Goal: Information Seeking & Learning: Learn about a topic

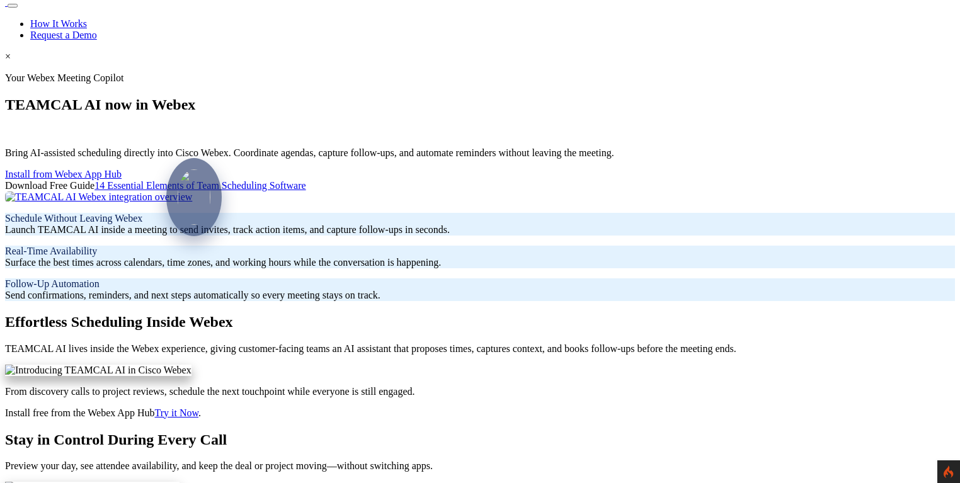
scroll to position [60, 0]
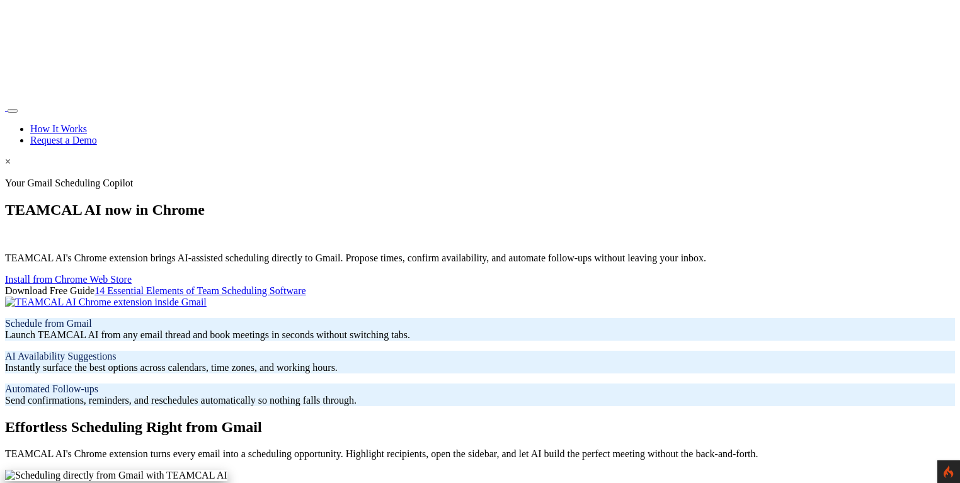
click at [284, 296] on link "14 Essential Elements of Team Scheduling Software" at bounding box center [199, 290] width 211 height 11
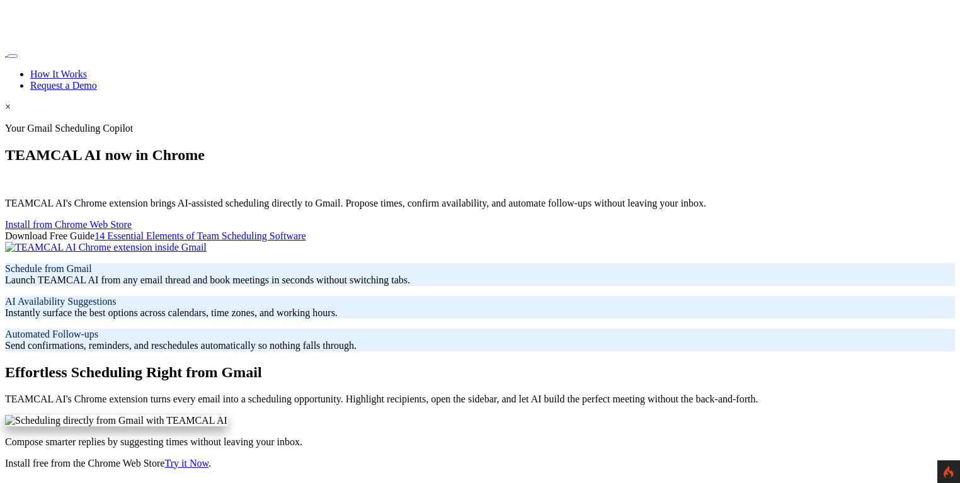
click at [284, 314] on div "Your Gmail Scheduling Copilot TEAMCAL AI now in Chrome TEAMCAL AI's Chrome exte…" at bounding box center [479, 237] width 949 height 229
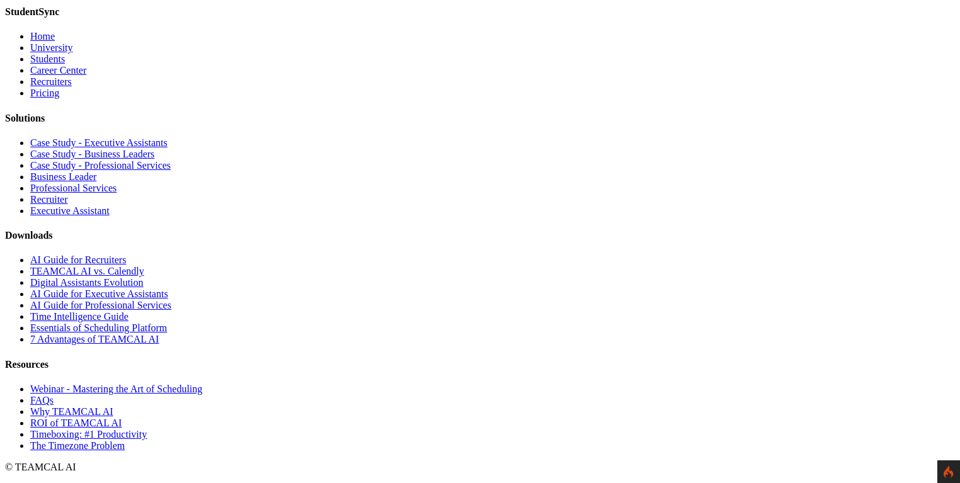
scroll to position [7164, 0]
type input "George Burin"
type input "george.burin@comcast.net"
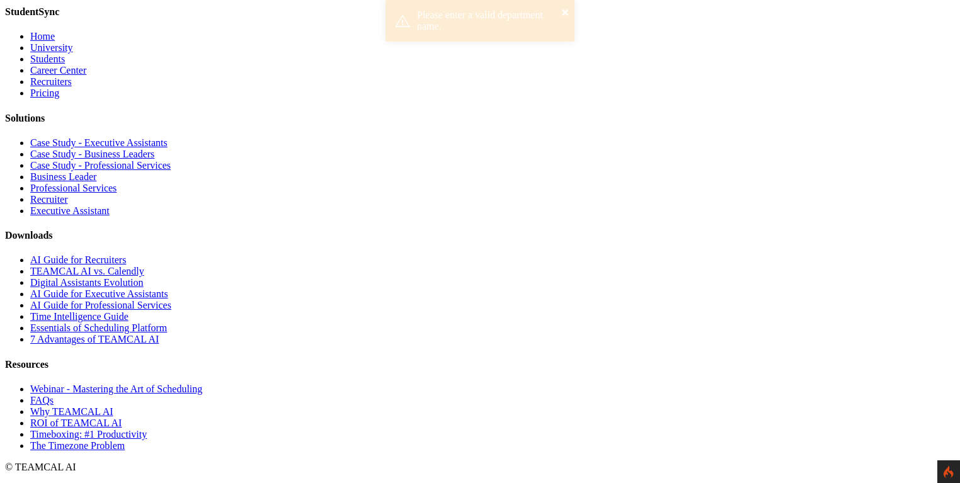
scroll to position [0, 0]
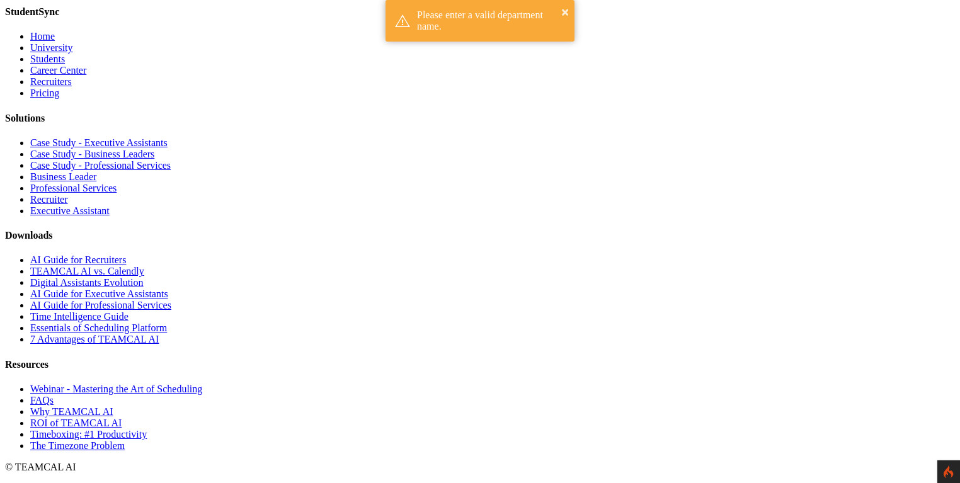
type input "Managment"
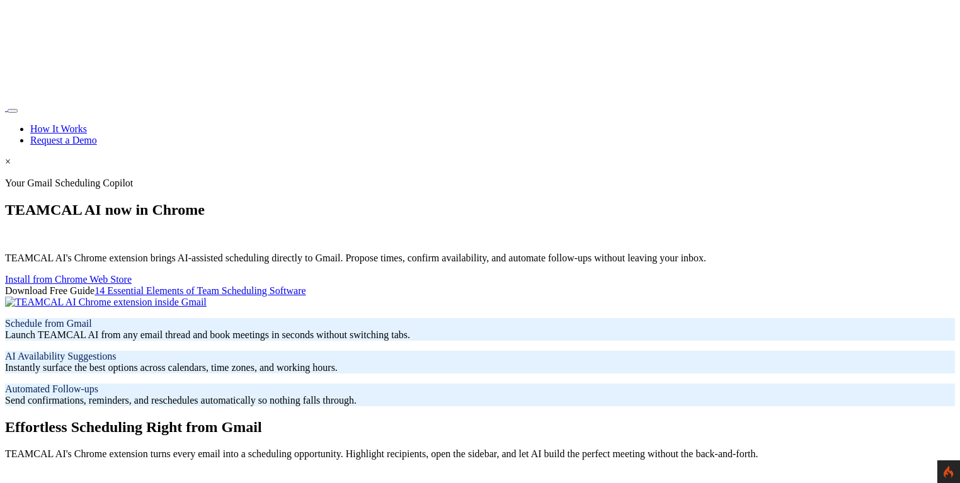
click at [441, 178] on section "Your Gmail Scheduling Copilot TEAMCAL AI now in Chrome TEAMCAL AI's Chrome exte…" at bounding box center [479, 292] width 949 height 229
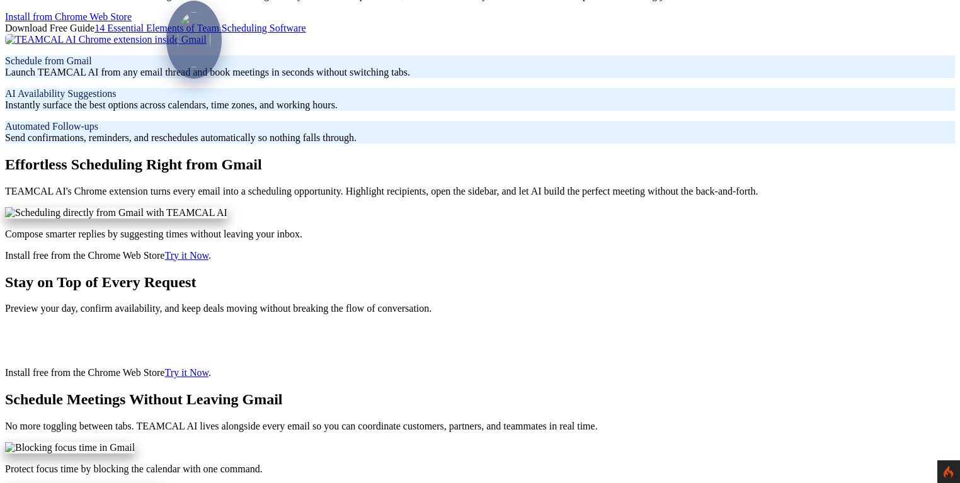
scroll to position [242, 0]
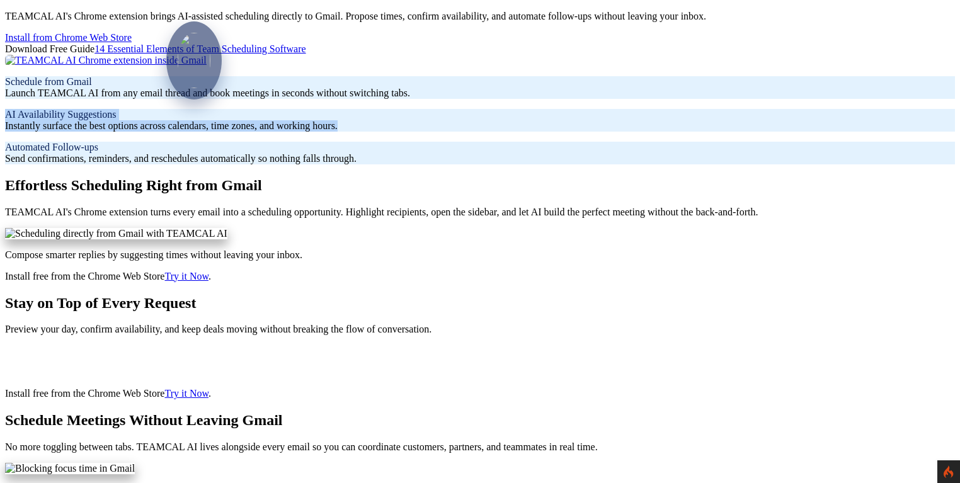
drag, startPoint x: 401, startPoint y: 132, endPoint x: 563, endPoint y: 200, distance: 175.5
click at [563, 132] on div "AI Availability Suggestions Instantly surface the best options across calendars…" at bounding box center [479, 120] width 949 height 23
copy p "AI Availability Suggestions Instantly surface the best options across calendars…"
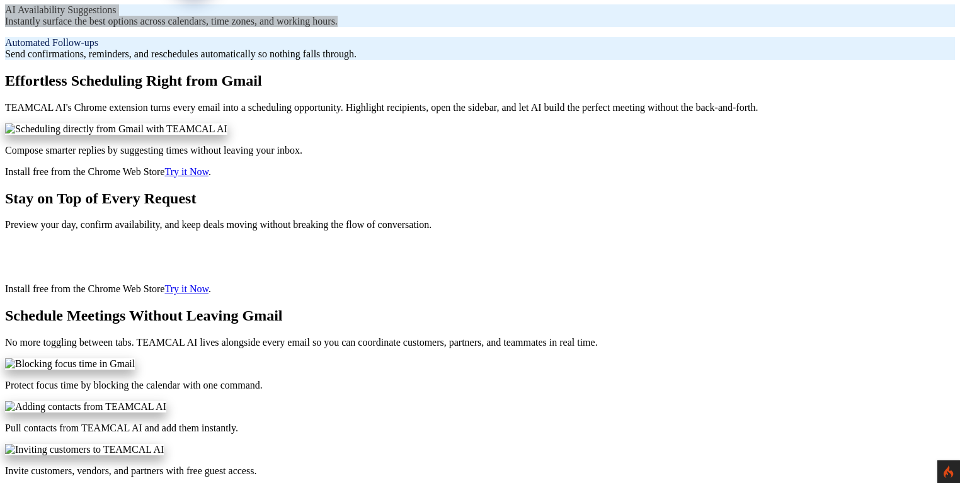
scroll to position [363, 0]
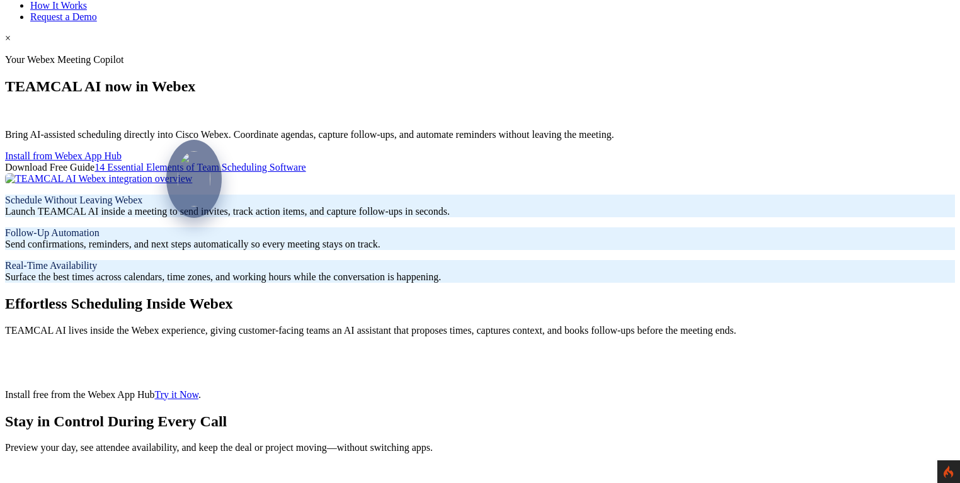
scroll to position [121, 0]
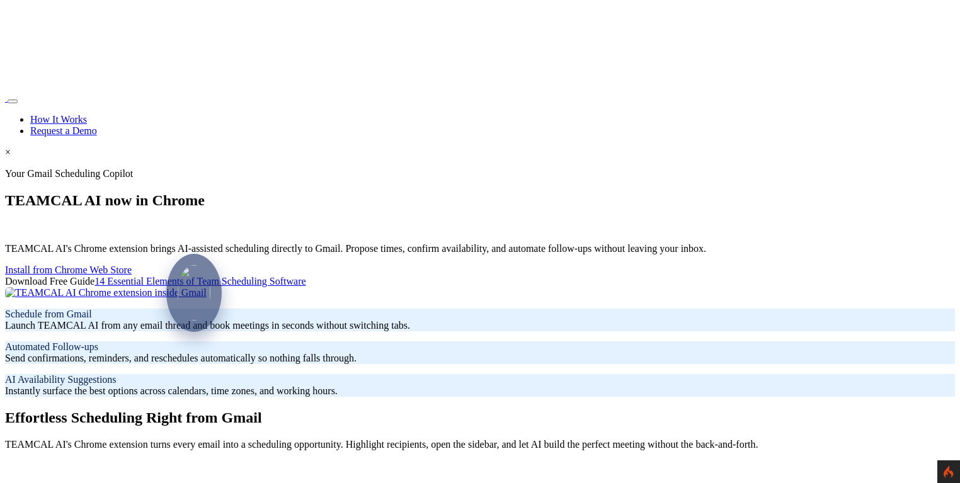
scroll to position [121, 0]
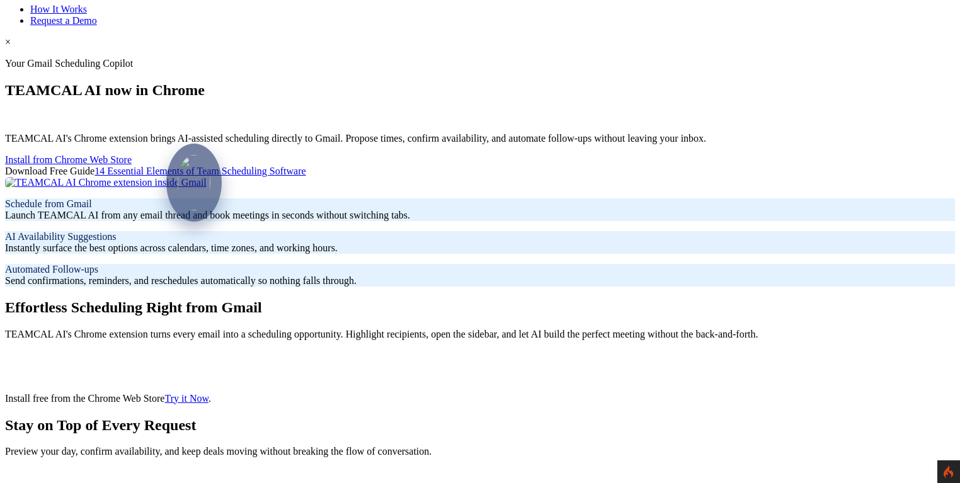
scroll to position [121, 0]
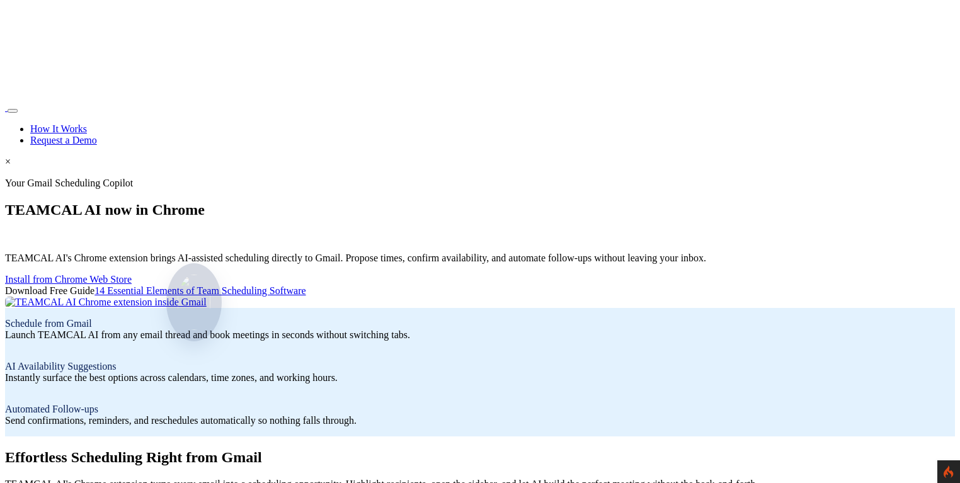
click at [383, 297] on img at bounding box center [194, 302] width 378 height 11
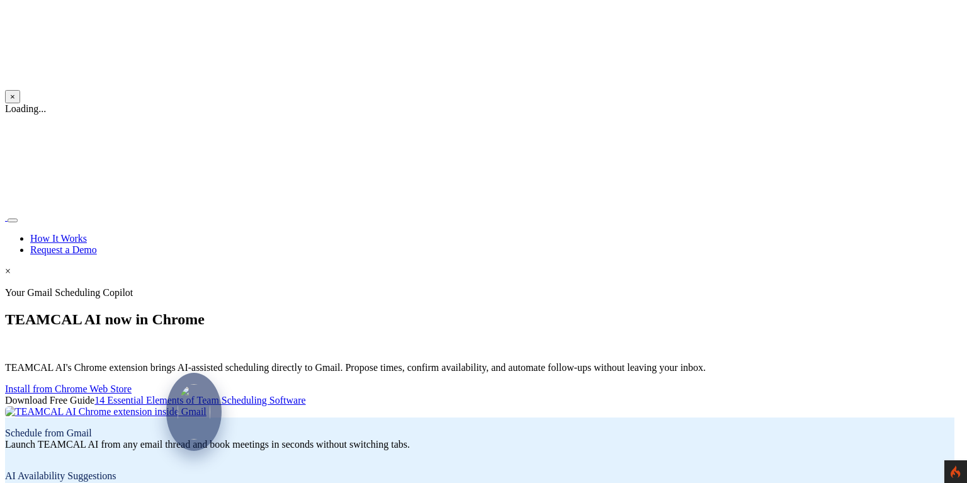
click at [796, 212] on nav "How It Works Request a Demo" at bounding box center [479, 234] width 949 height 44
click at [20, 90] on button "×" at bounding box center [12, 96] width 15 height 13
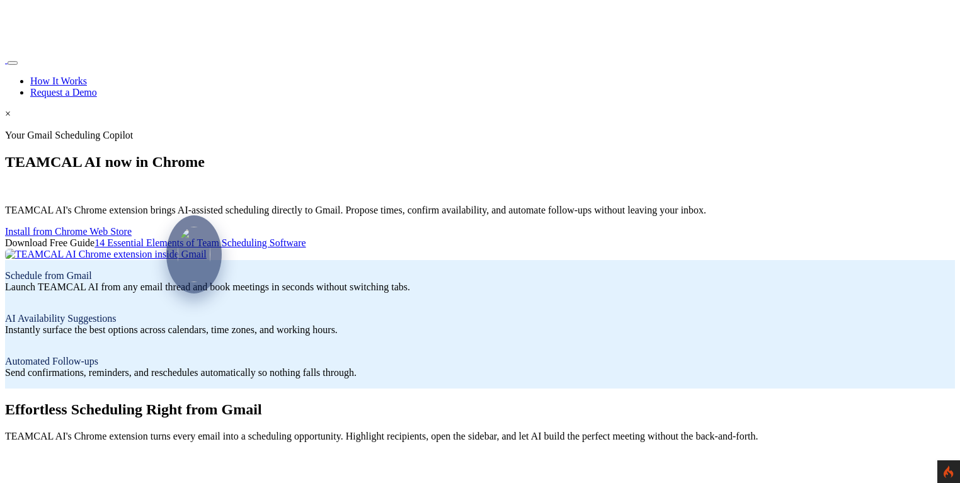
scroll to position [121, 0]
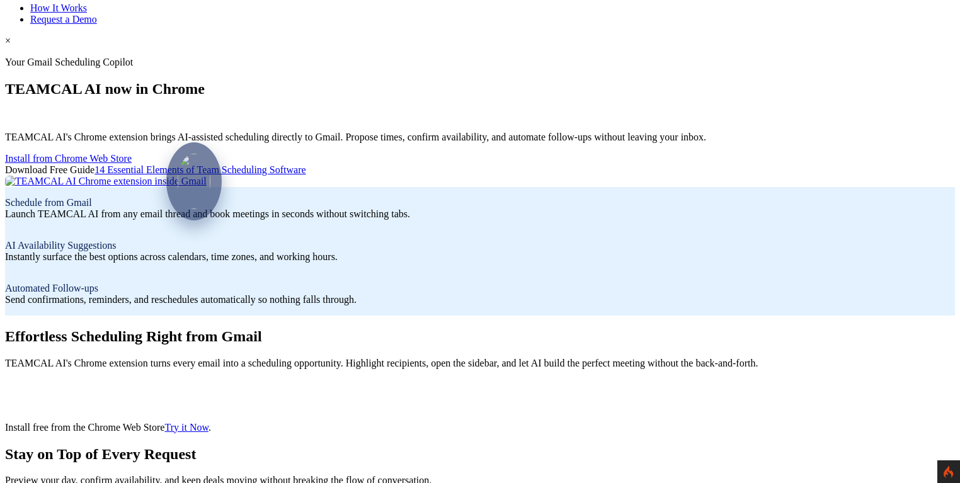
click at [132, 153] on link "Install from Chrome Web Store" at bounding box center [68, 158] width 127 height 11
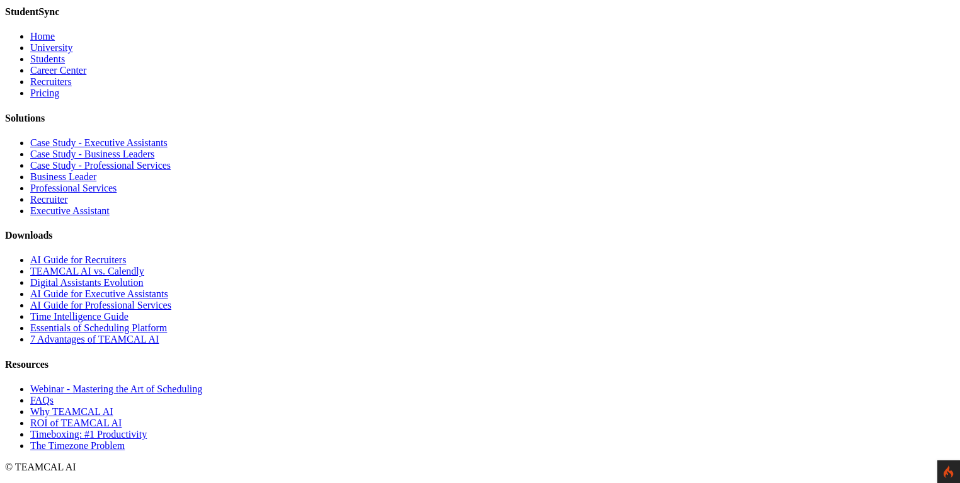
scroll to position [4835, 0]
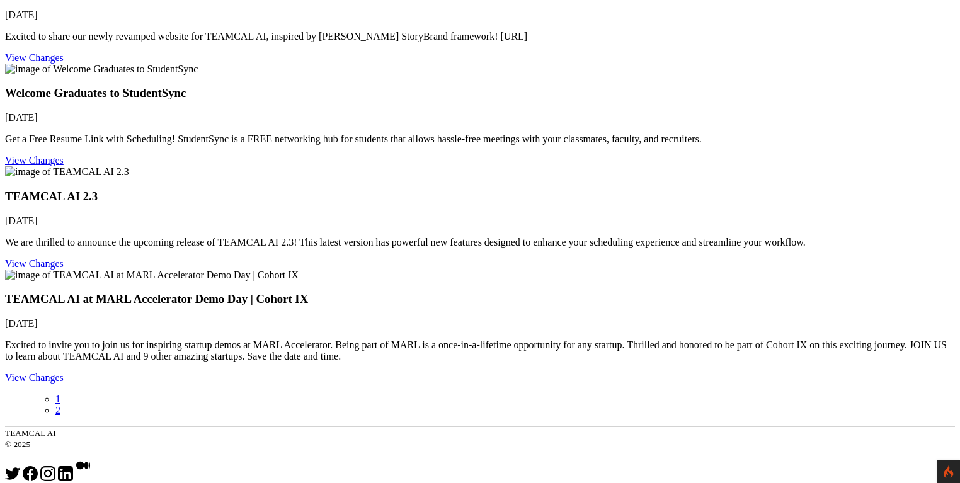
scroll to position [423, 0]
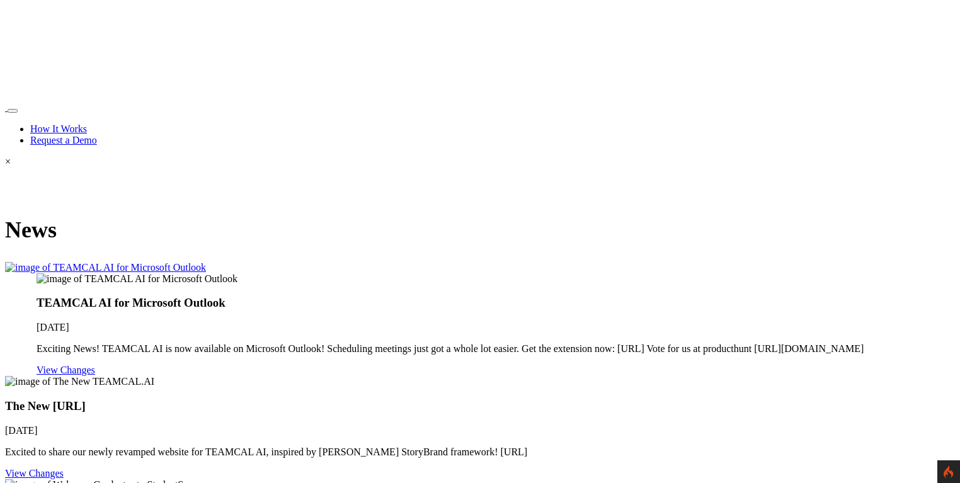
scroll to position [423, 0]
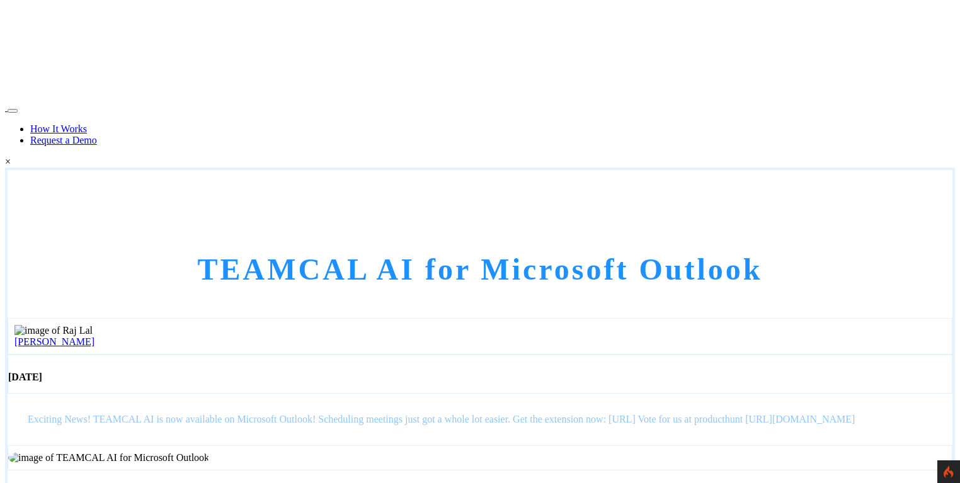
click at [94, 336] on link "[PERSON_NAME]" at bounding box center [54, 341] width 80 height 11
click at [93, 325] on img at bounding box center [53, 330] width 78 height 11
click at [94, 336] on link "[PERSON_NAME]" at bounding box center [54, 341] width 80 height 11
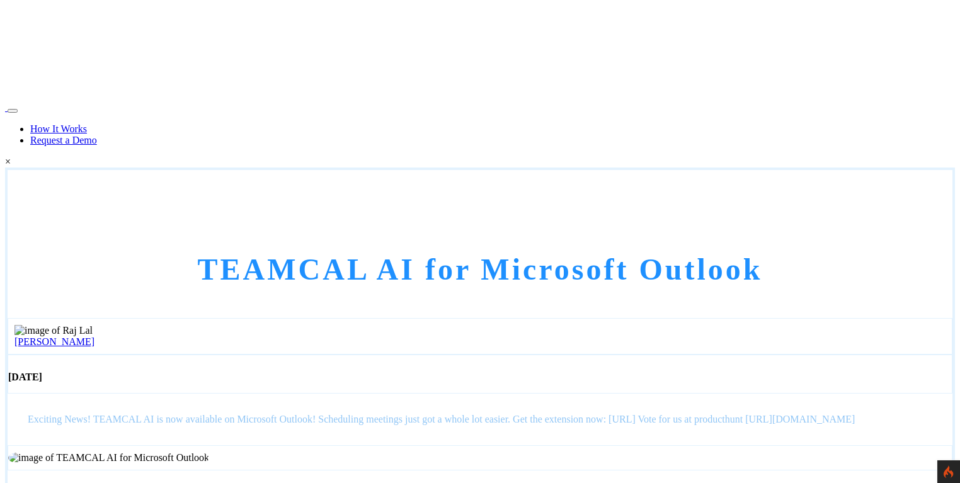
click at [94, 336] on link "[PERSON_NAME]" at bounding box center [54, 341] width 80 height 11
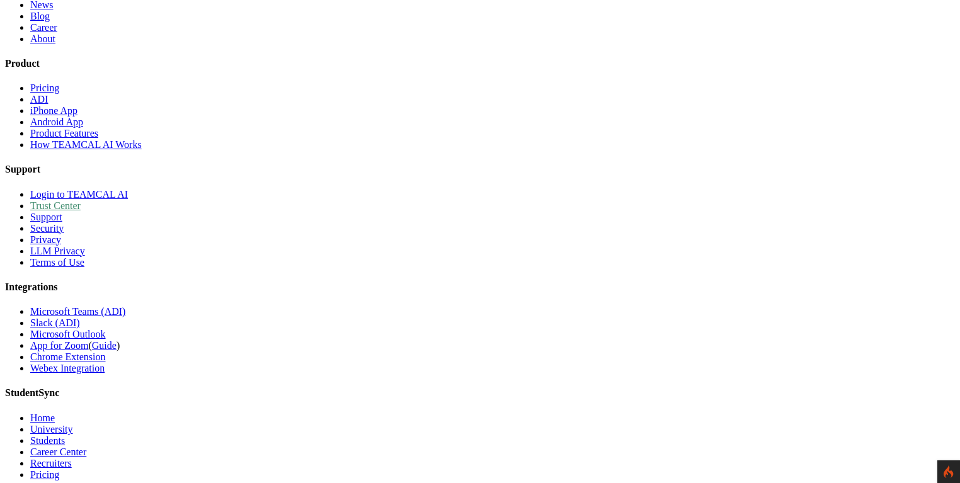
scroll to position [1209, 0]
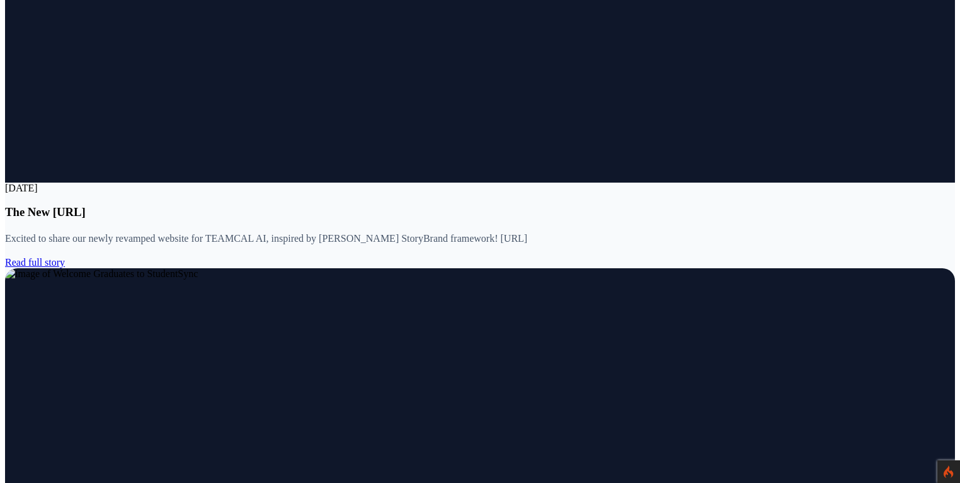
scroll to position [665, 0]
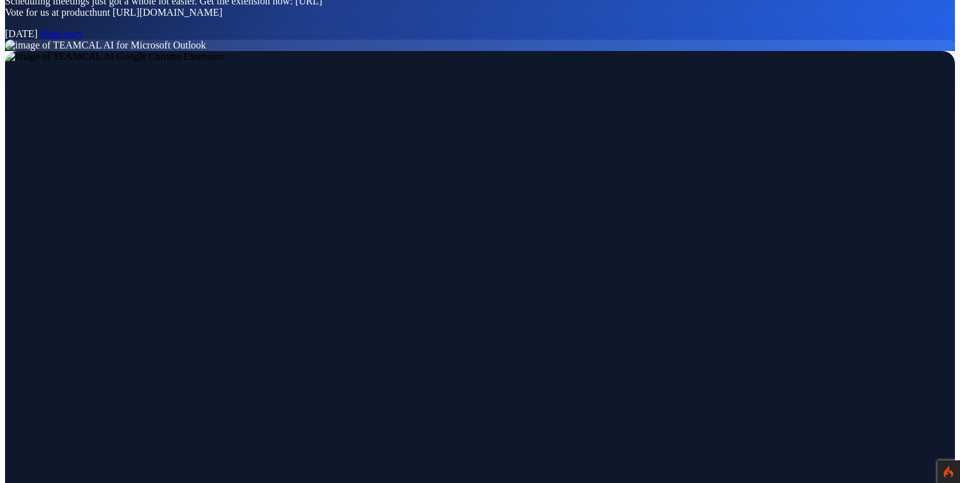
scroll to position [363, 0]
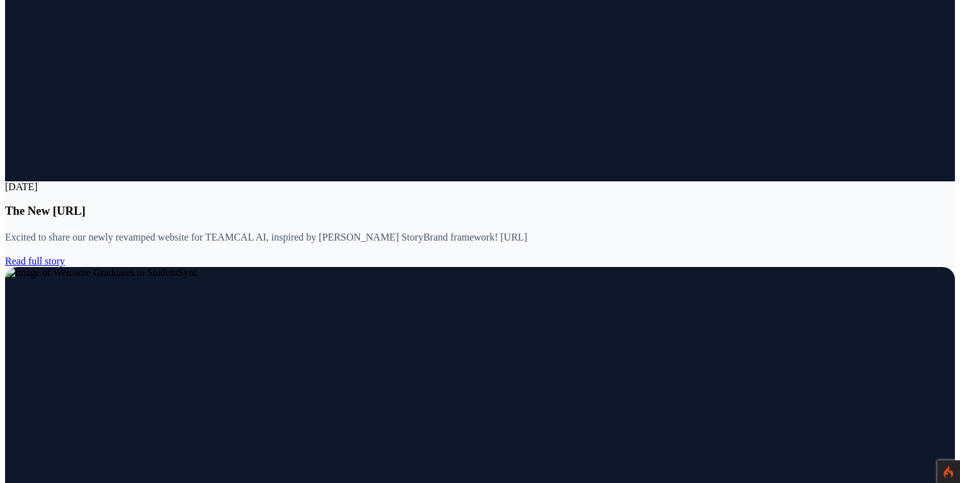
scroll to position [665, 0]
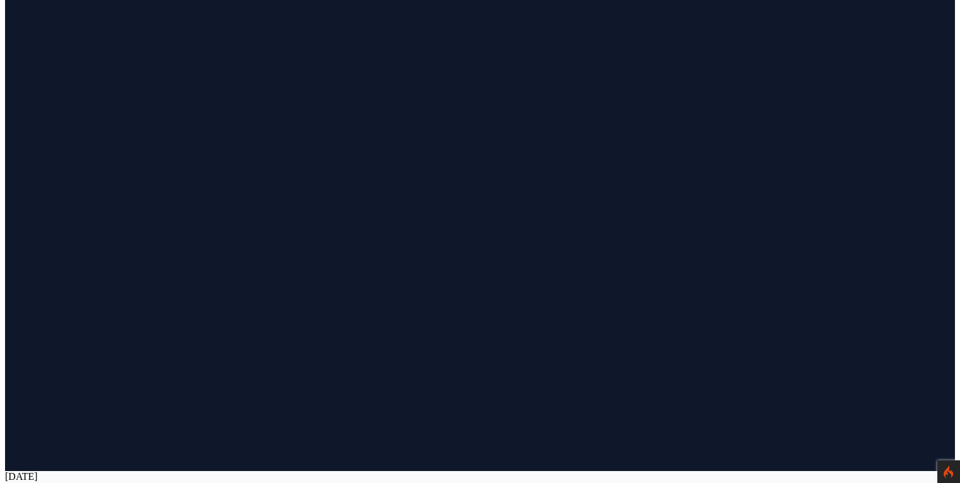
scroll to position [363, 0]
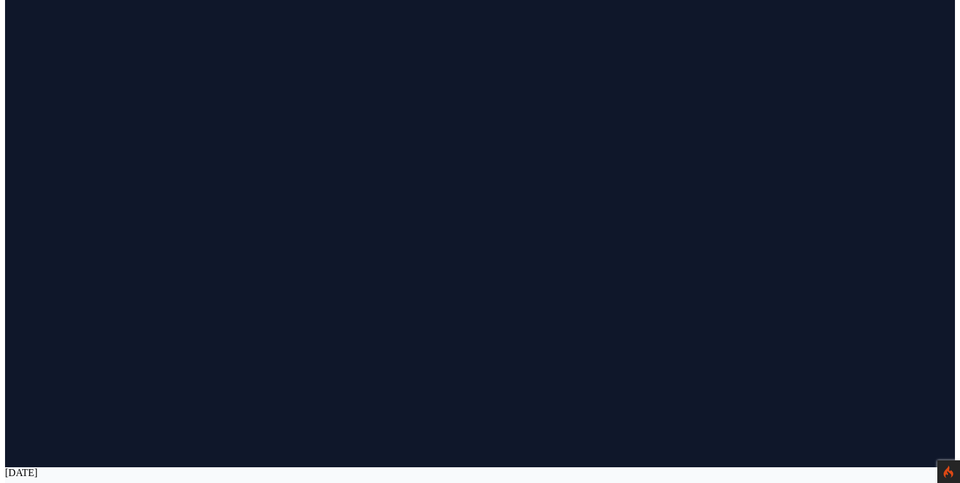
scroll to position [302, 0]
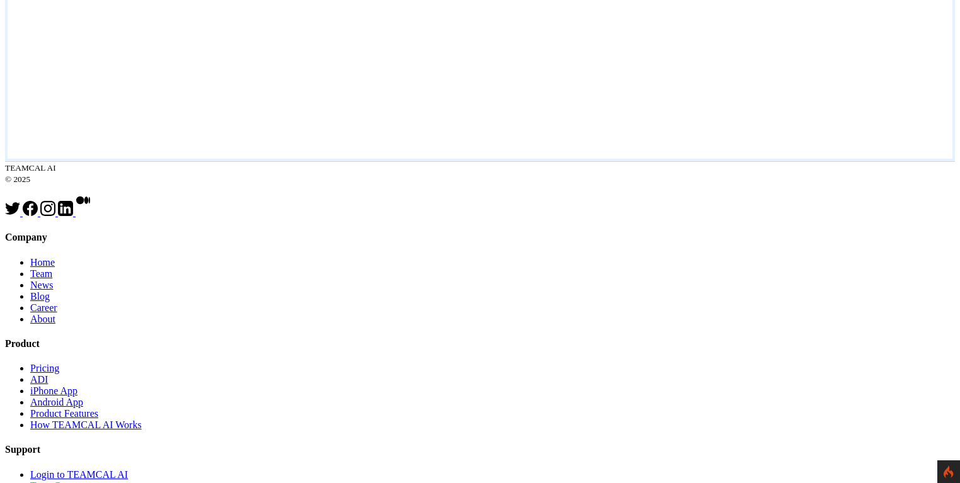
scroll to position [2418, 0]
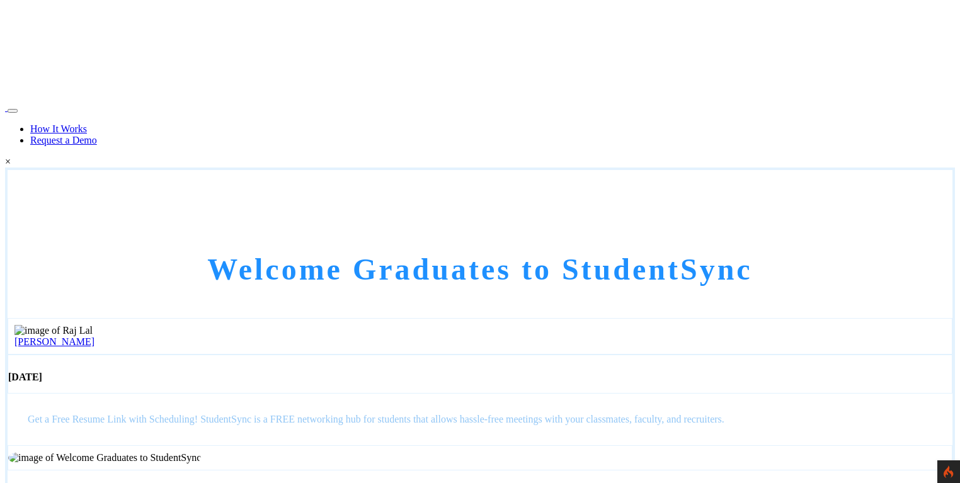
scroll to position [2394, 0]
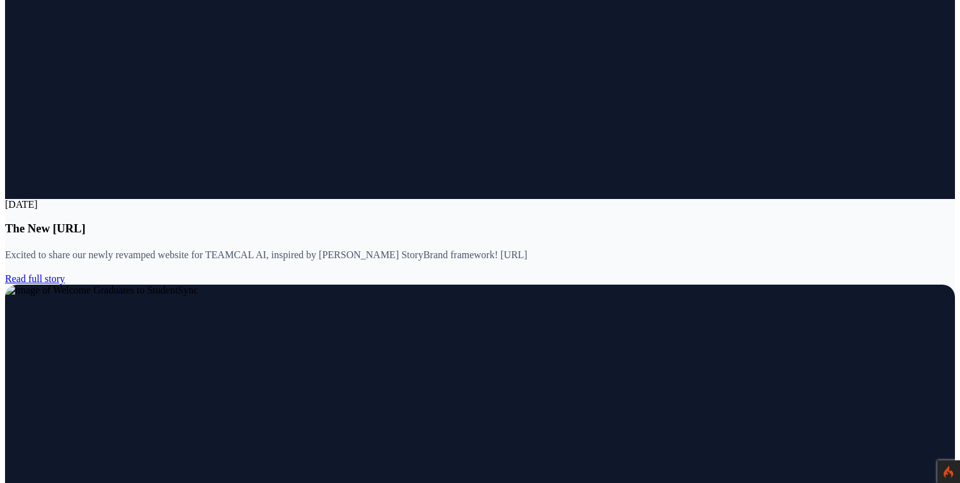
scroll to position [725, 0]
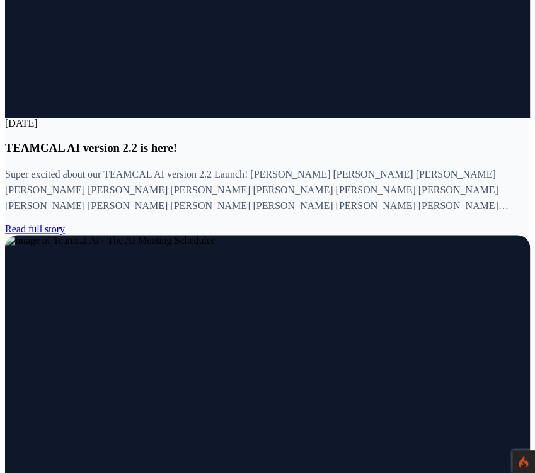
scroll to position [1046, 0]
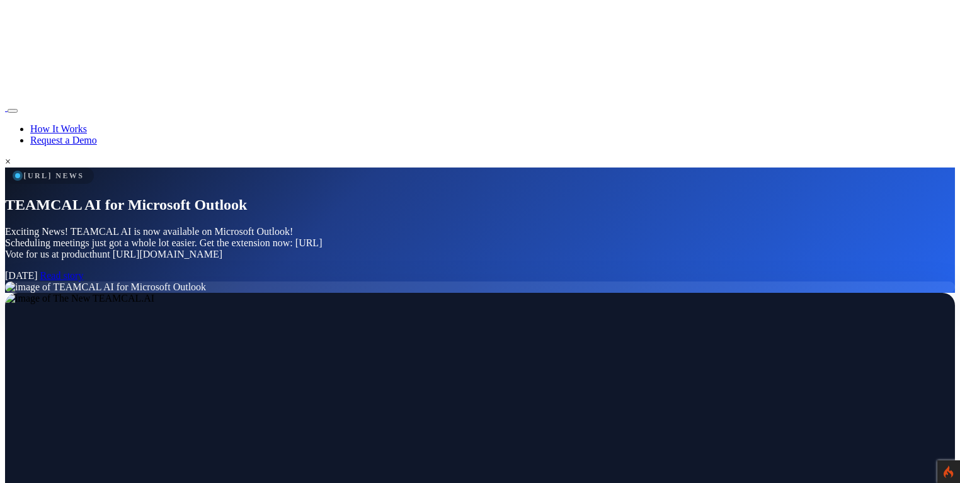
click at [332, 226] on p "Exciting News! TEAMCAL AI is now available on Microsoft Outlook! Scheduling mee…" at bounding box center [168, 243] width 327 height 34
click at [254, 226] on p "Exciting News! TEAMCAL AI is now available on Microsoft Outlook! Scheduling mee…" at bounding box center [168, 243] width 327 height 34
click at [534, 281] on img at bounding box center [479, 286] width 949 height 11
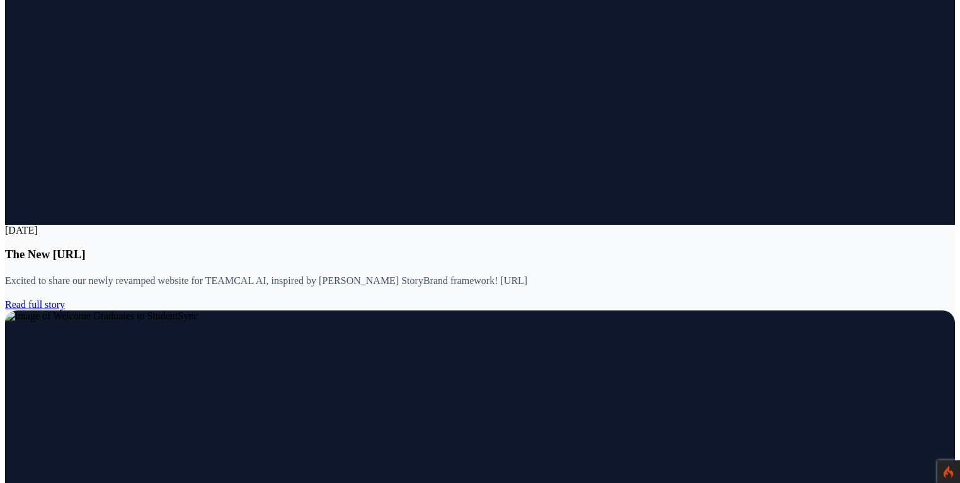
scroll to position [725, 0]
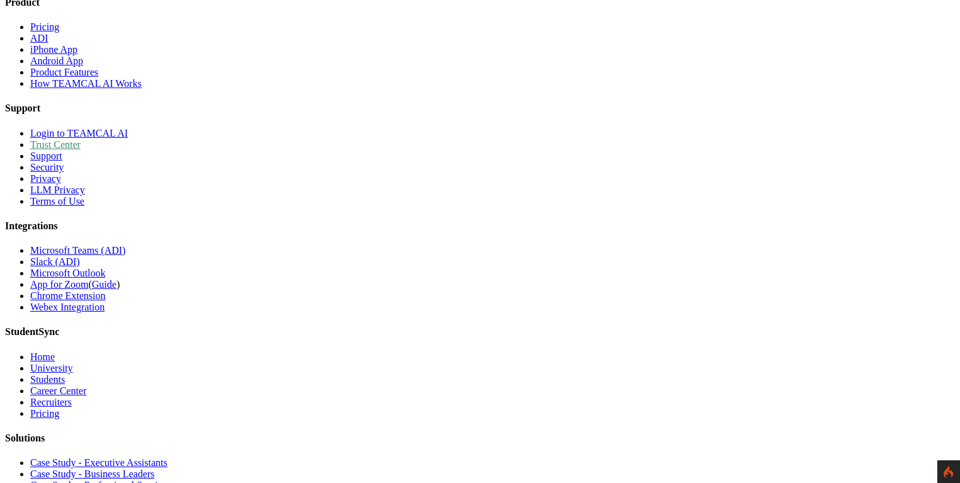
scroll to position [544, 0]
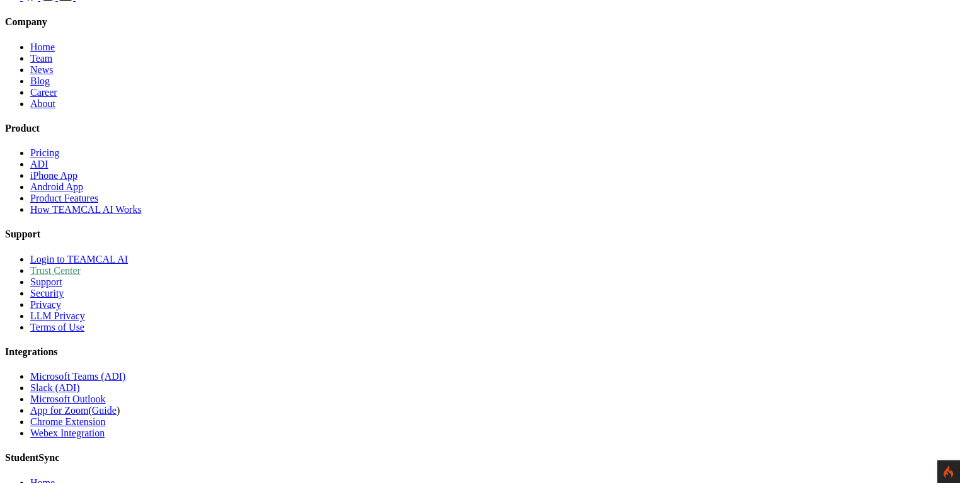
scroll to position [907, 0]
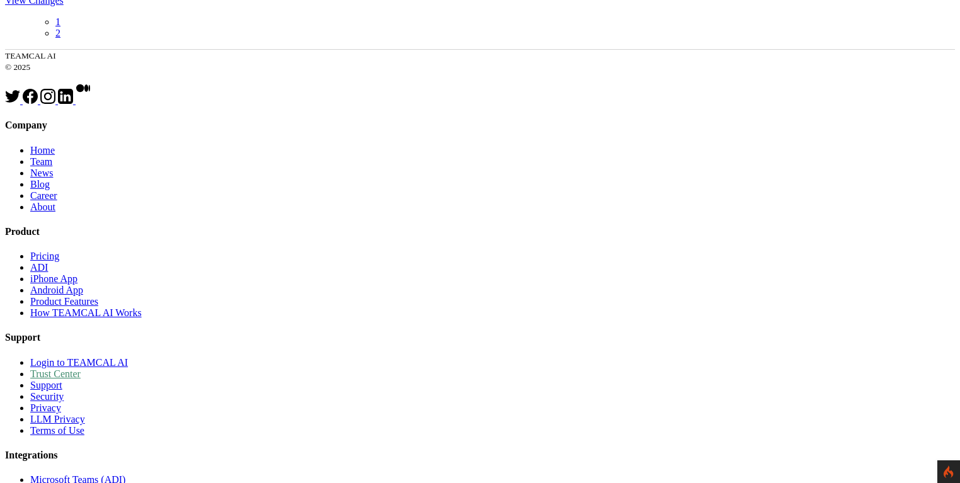
scroll to position [665, 0]
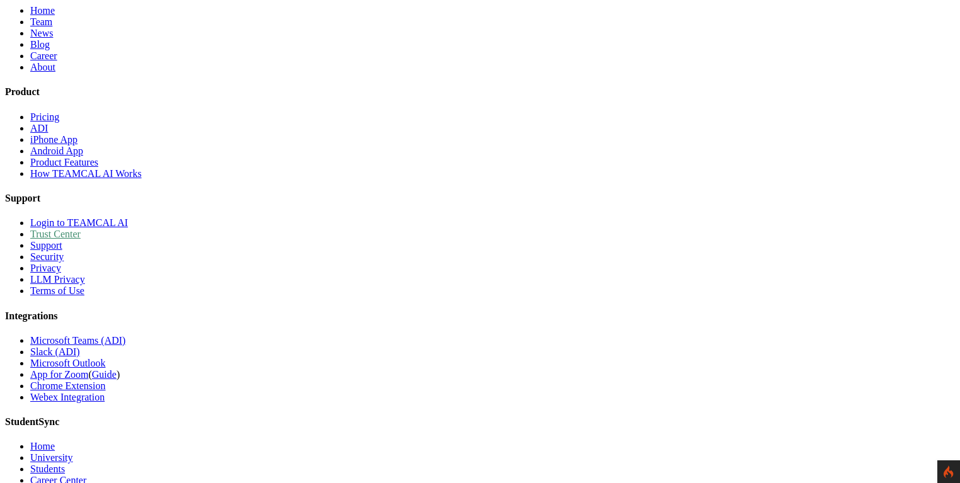
scroll to position [1632, 0]
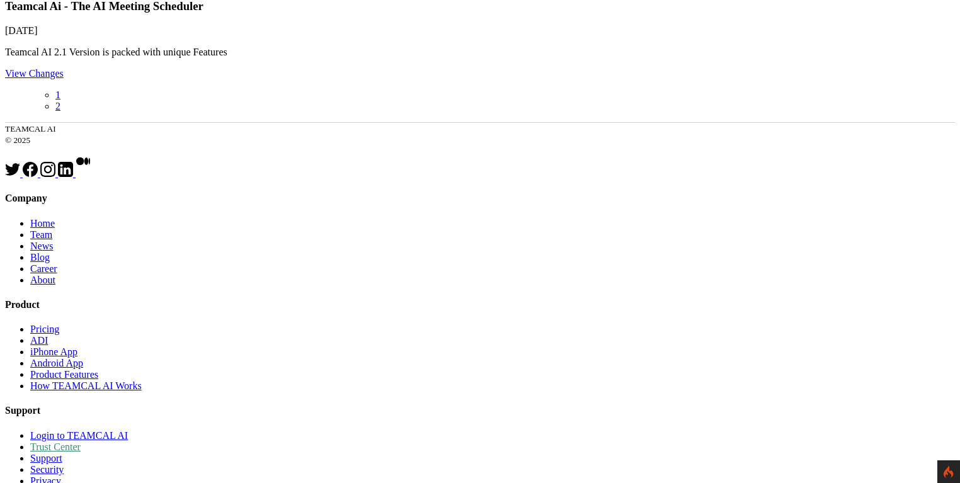
scroll to position [363, 0]
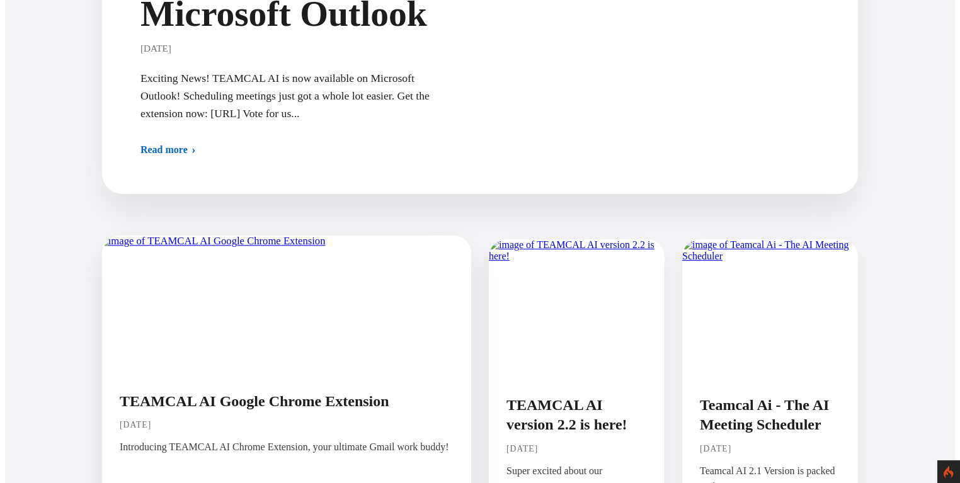
scroll to position [423, 0]
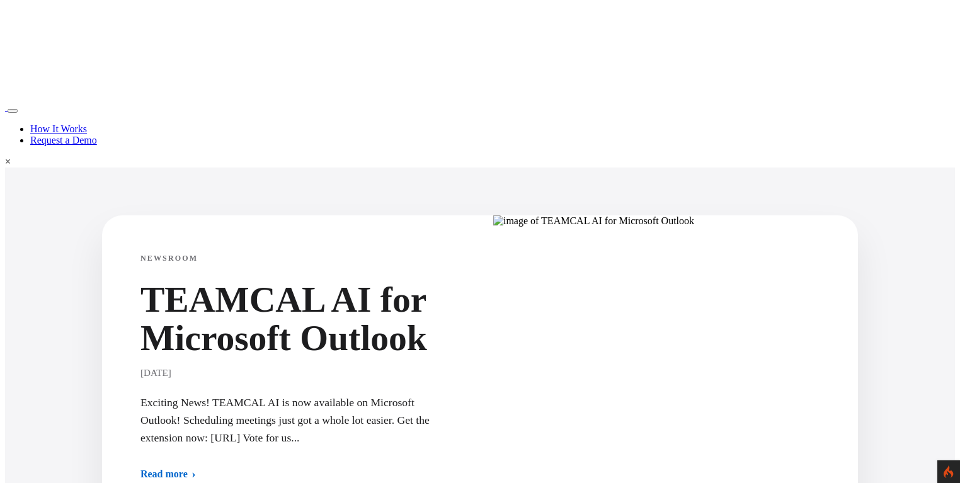
scroll to position [423, 0]
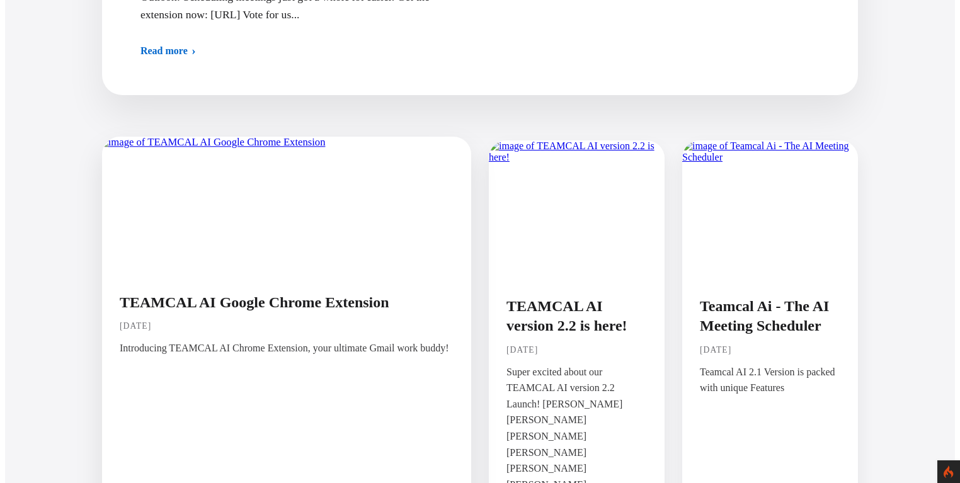
click at [213, 321] on p "April 19, 2024" at bounding box center [287, 326] width 334 height 10
click at [222, 149] on img at bounding box center [211, 143] width 227 height 12
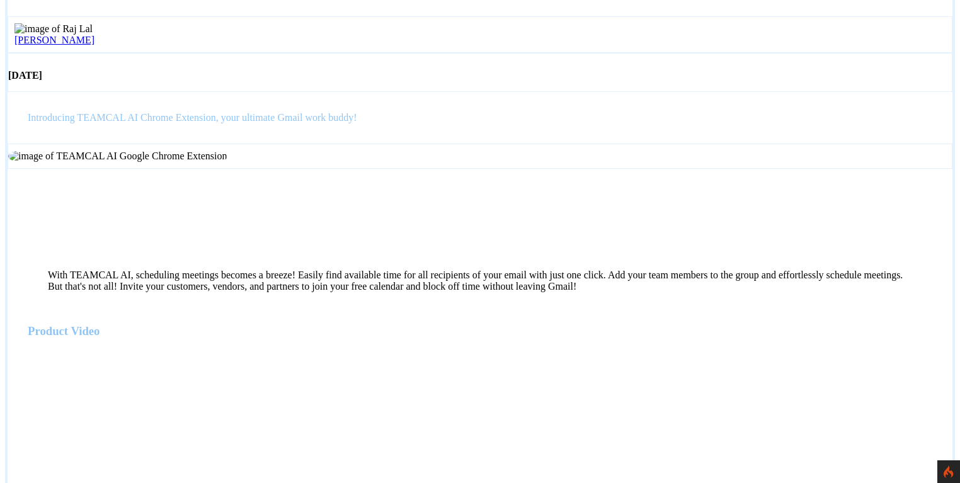
scroll to position [302, 0]
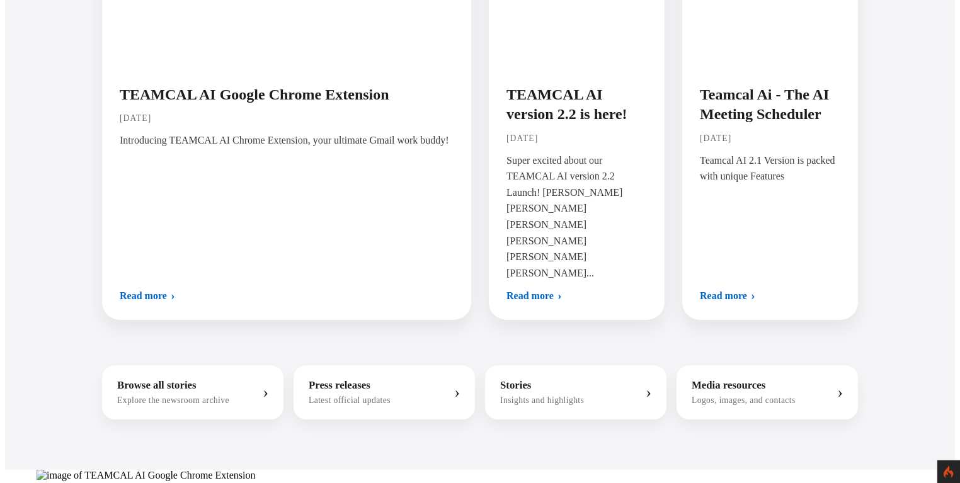
scroll to position [665, 0]
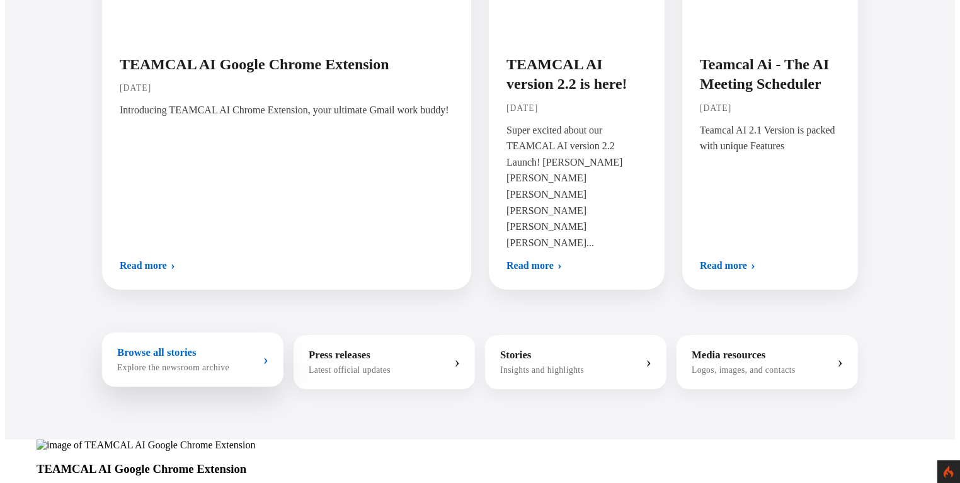
click at [214, 346] on strong "Browse all stories" at bounding box center [173, 352] width 112 height 13
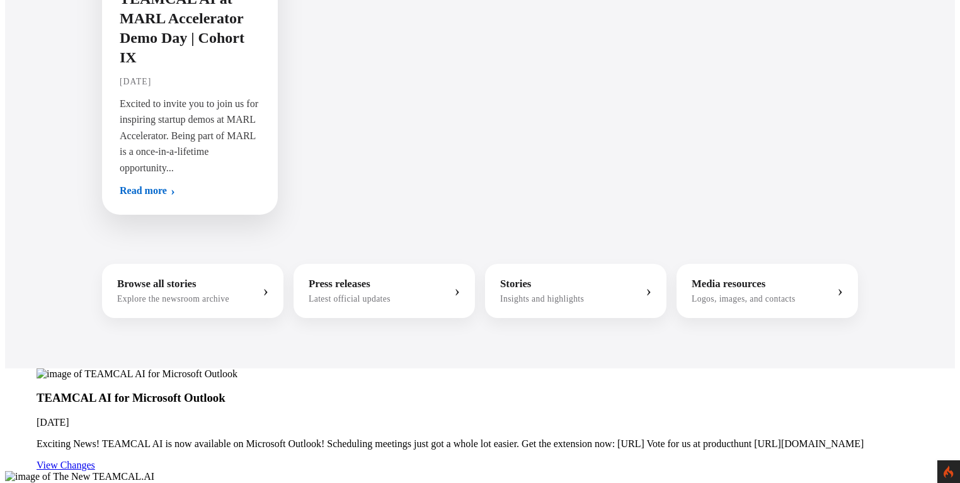
scroll to position [1088, 0]
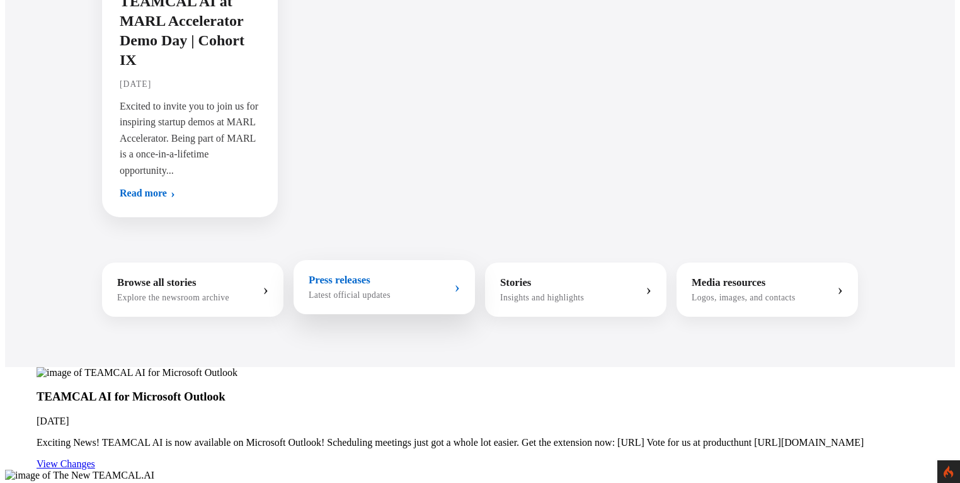
click at [336, 274] on strong "Press releases" at bounding box center [350, 280] width 82 height 13
click at [361, 274] on strong "Press releases" at bounding box center [350, 280] width 82 height 13
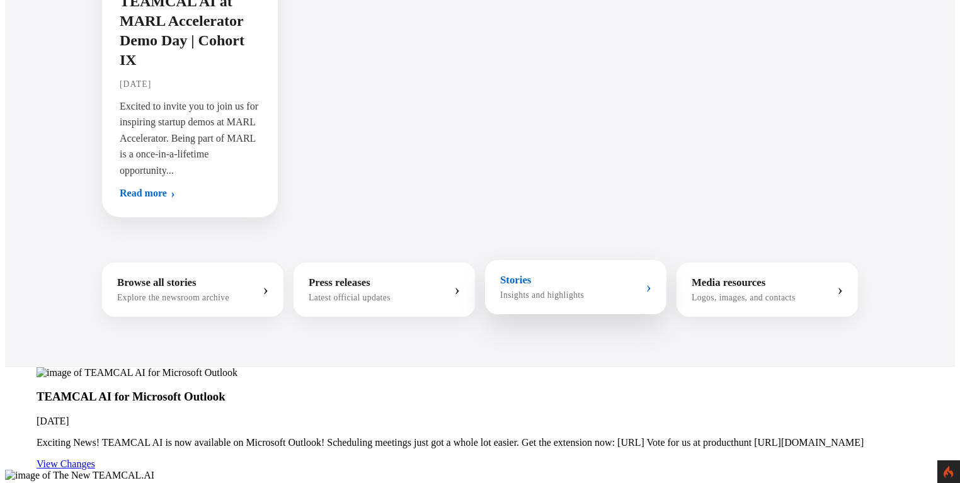
click at [518, 290] on span "Insights and highlights" at bounding box center [542, 295] width 84 height 10
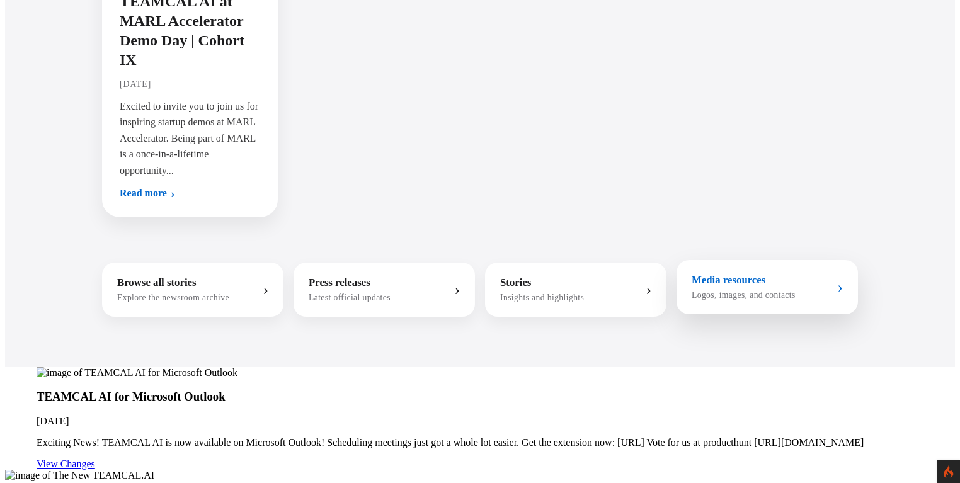
click at [720, 260] on link "Media resources Logos, images, and contacts ›" at bounding box center [766, 287] width 181 height 54
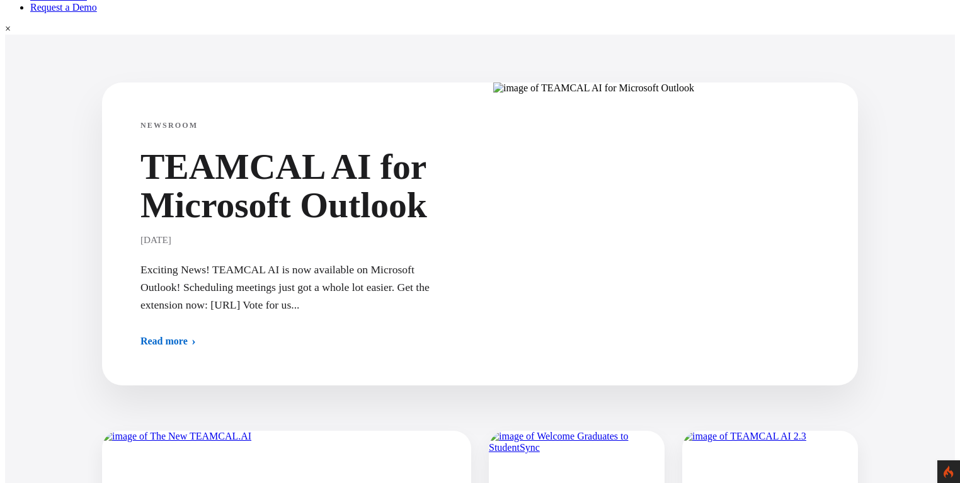
scroll to position [363, 0]
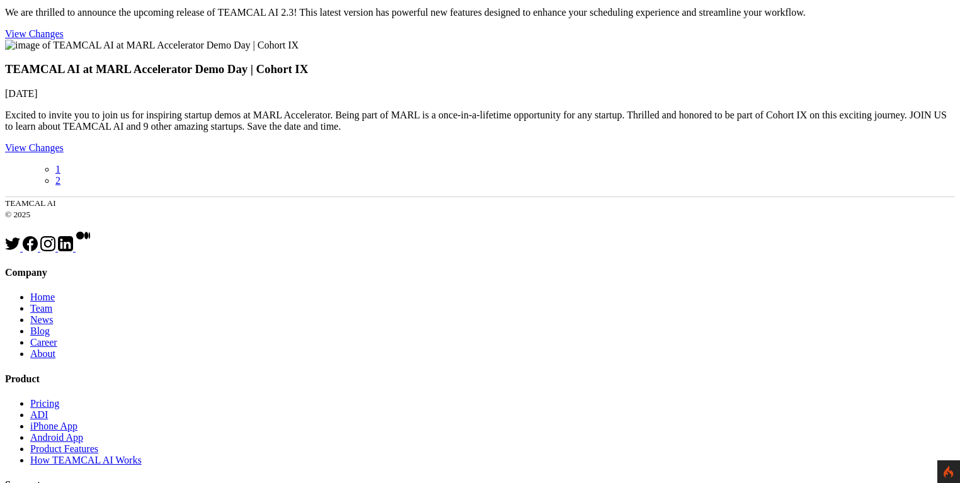
scroll to position [725, 0]
